Goal: Use online tool/utility

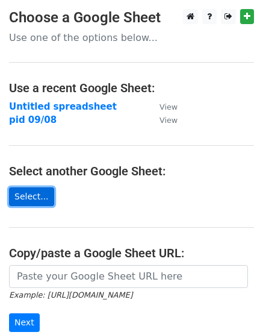
click at [43, 199] on link "Select..." at bounding box center [31, 196] width 45 height 19
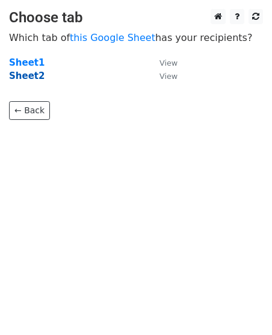
click at [20, 77] on strong "Sheet2" at bounding box center [27, 75] width 36 height 11
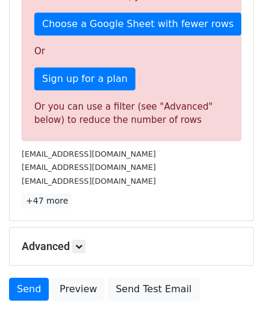
scroll to position [145, 0]
